Goal: Find specific page/section: Find specific page/section

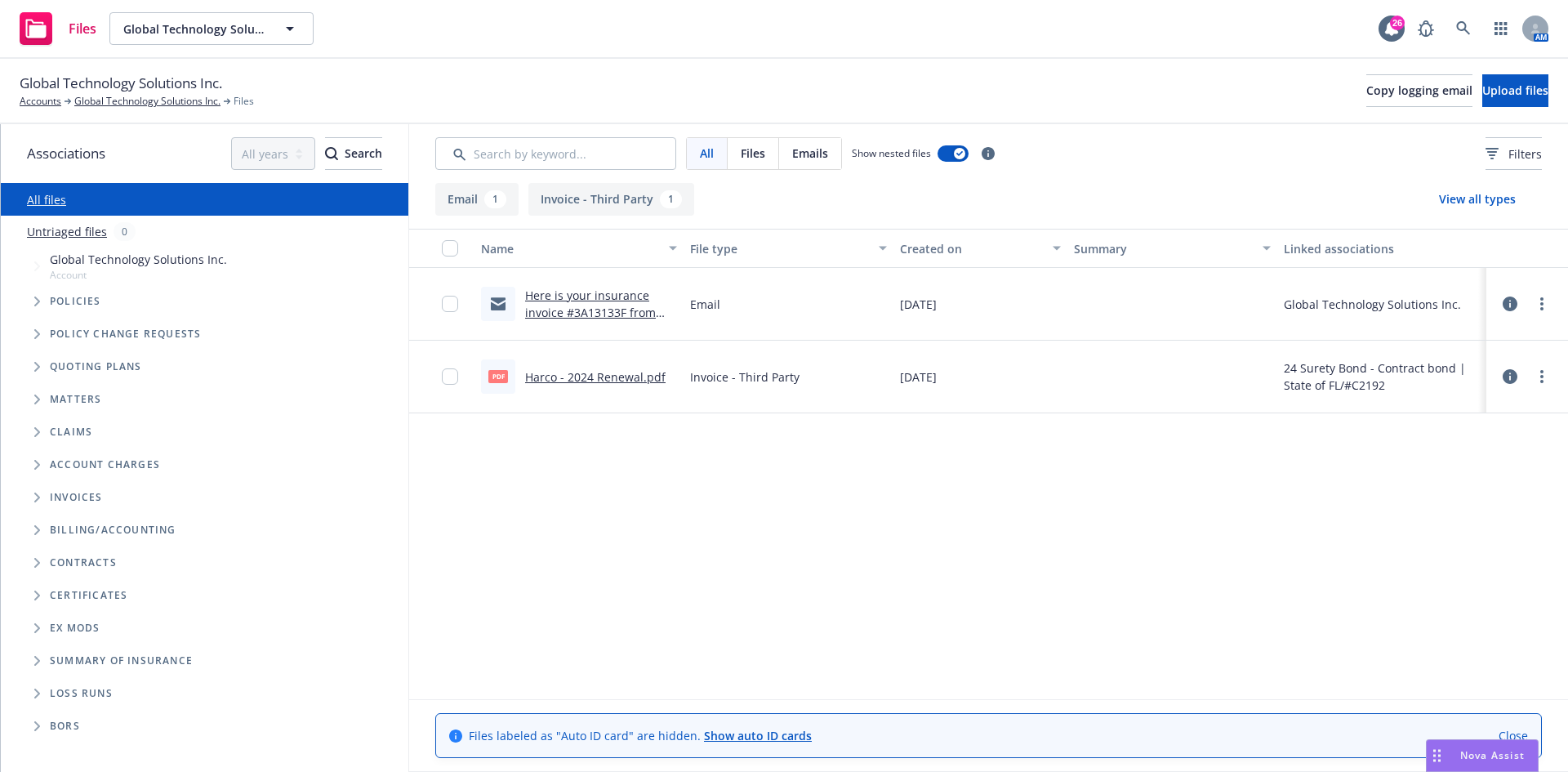
click at [184, 309] on div "Policies" at bounding box center [212, 301] width 392 height 33
click at [32, 306] on span "Tree Example" at bounding box center [36, 301] width 26 height 26
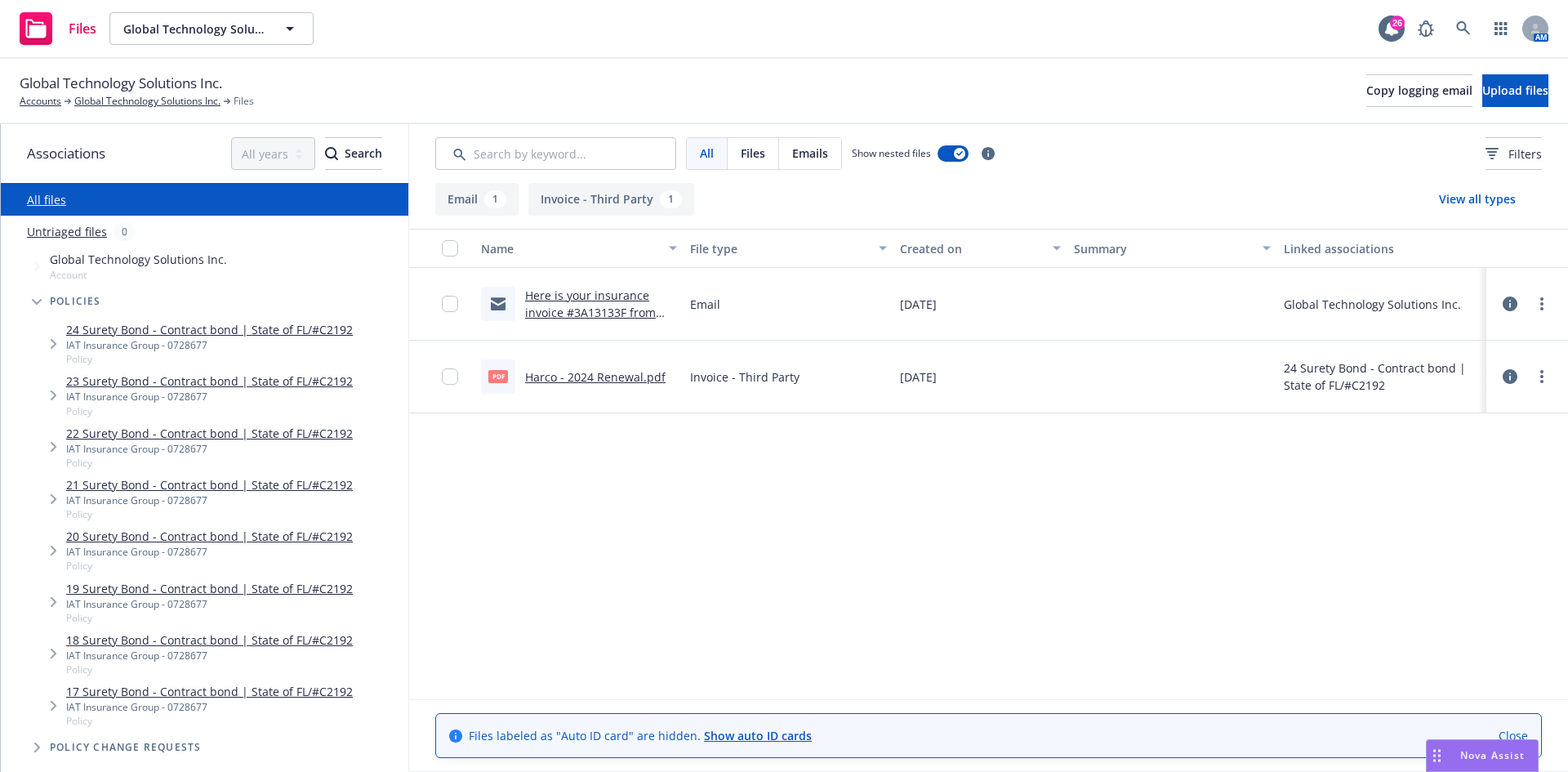
click at [77, 307] on div "Policies" at bounding box center [212, 301] width 392 height 33
click at [80, 301] on span "Policies" at bounding box center [75, 301] width 51 height 9
click at [744, 156] on span "Files" at bounding box center [753, 153] width 24 height 17
